Goal: Use online tool/utility: Utilize a website feature to perform a specific function

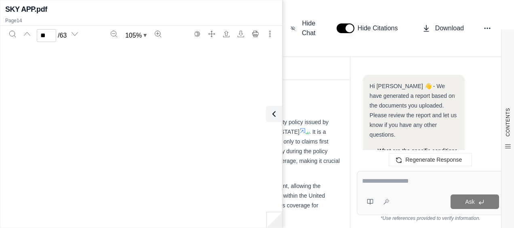
scroll to position [5250, 0]
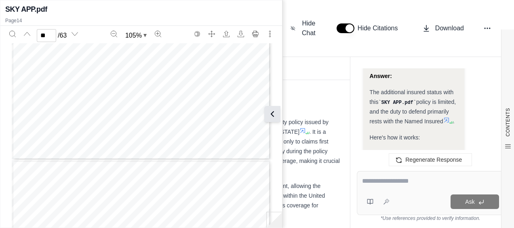
click at [271, 117] on icon at bounding box center [273, 114] width 10 height 10
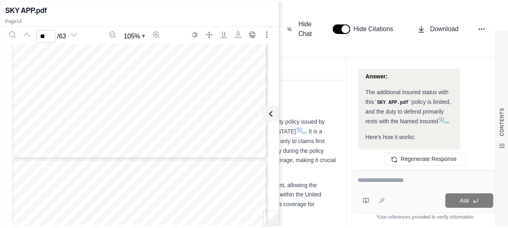
scroll to position [20268, 0]
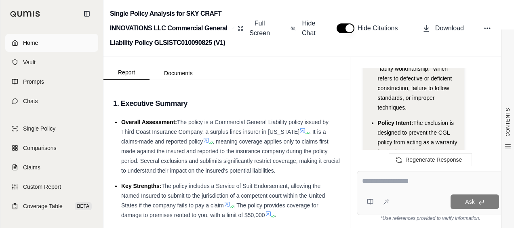
click at [34, 46] on span "Home" at bounding box center [30, 43] width 15 height 8
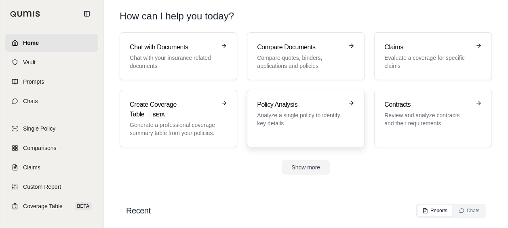
click at [292, 101] on h3 "Policy Analysis" at bounding box center [300, 105] width 86 height 10
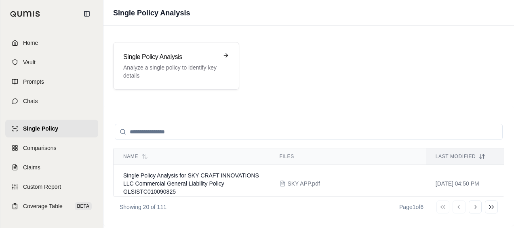
drag, startPoint x: 164, startPoint y: 41, endPoint x: 193, endPoint y: 70, distance: 41.2
click at [165, 40] on div "Single Policy Analysis Analyze a single policy to identify key details" at bounding box center [309, 65] width 411 height 67
click at [194, 72] on p "Analyze a single policy to identify key details" at bounding box center [170, 71] width 95 height 16
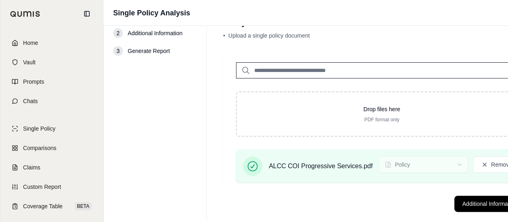
scroll to position [37, 0]
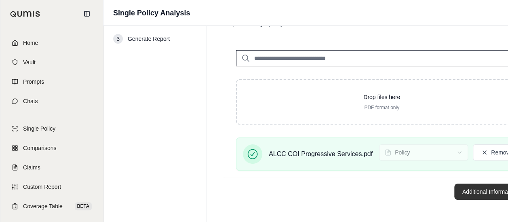
click at [477, 188] on button "Additional Information →" at bounding box center [495, 192] width 80 height 16
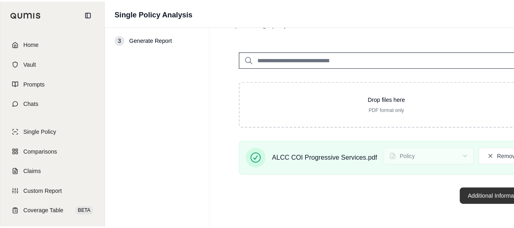
scroll to position [0, 0]
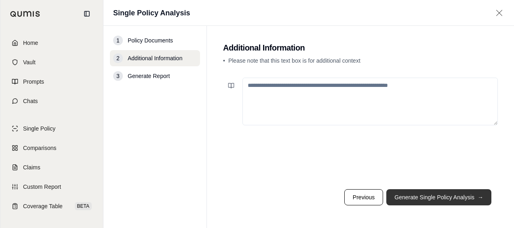
click at [425, 200] on button "Generate Single Policy Analysis →" at bounding box center [439, 197] width 105 height 16
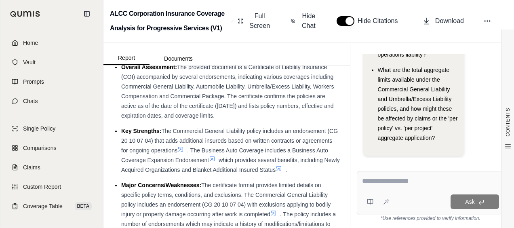
scroll to position [81, 0]
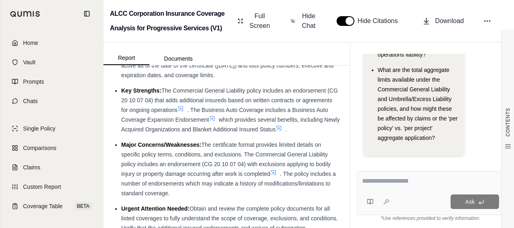
click at [383, 190] on div "Ask" at bounding box center [431, 193] width 148 height 44
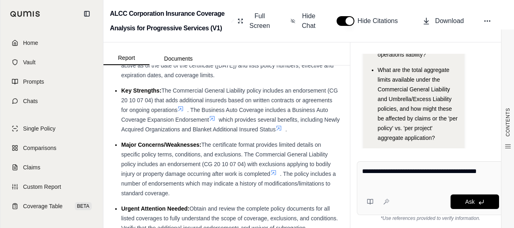
type textarea "**********"
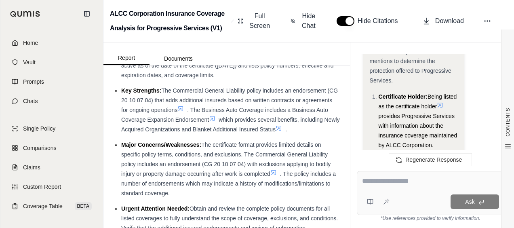
scroll to position [628, 0]
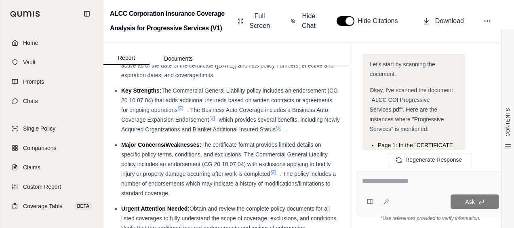
click at [405, 177] on textarea at bounding box center [430, 181] width 137 height 10
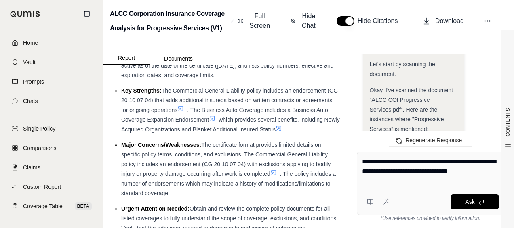
type textarea "**********"
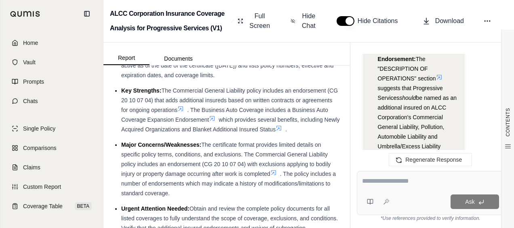
scroll to position [3374, 0]
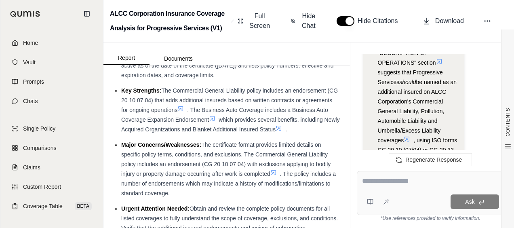
click at [419, 183] on textarea at bounding box center [430, 181] width 137 height 10
type textarea "*"
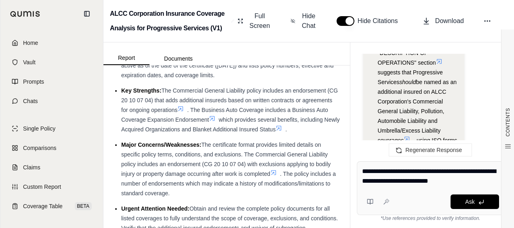
type textarea "**********"
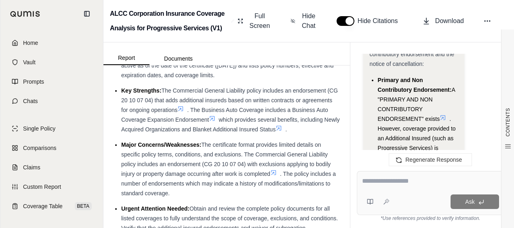
scroll to position [4761, 0]
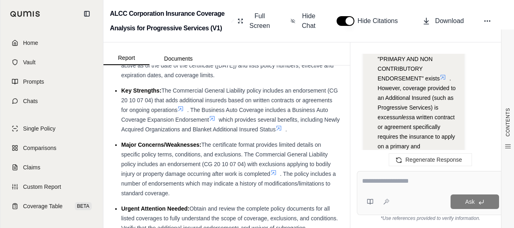
click at [433, 152] on icon at bounding box center [435, 154] width 5 height 5
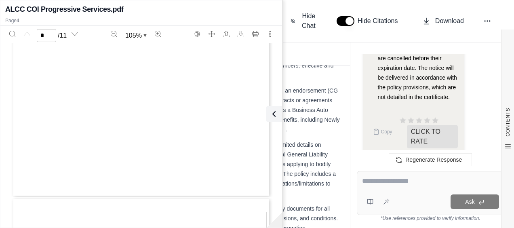
type input "*"
